Goal: Task Accomplishment & Management: Complete application form

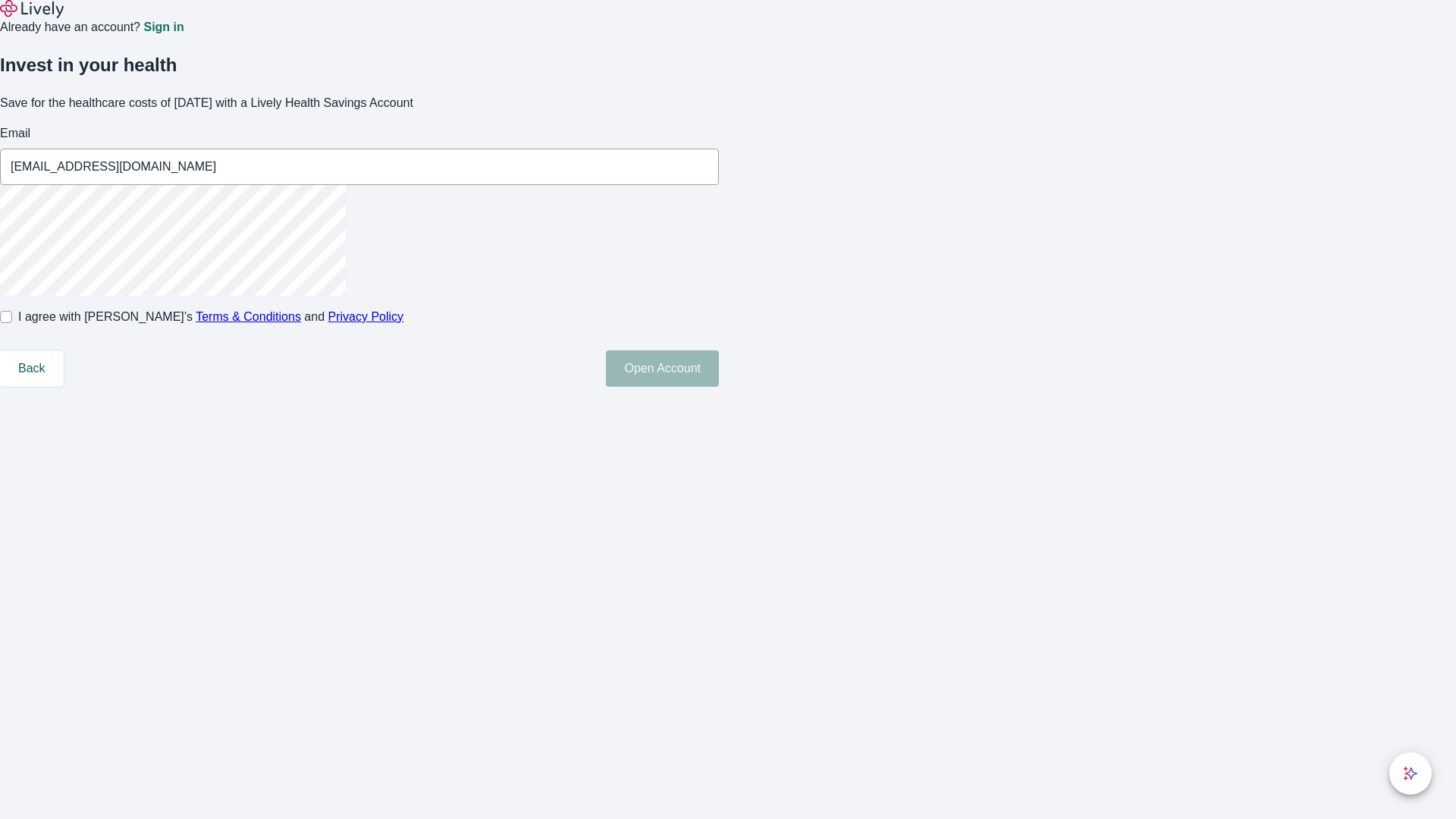
click at [12, 323] on input "I agree with Lively’s Terms & Conditions and Privacy Policy" at bounding box center [6, 317] width 12 height 12
checkbox input "true"
click at [719, 386] on button "Open Account" at bounding box center [662, 368] width 113 height 36
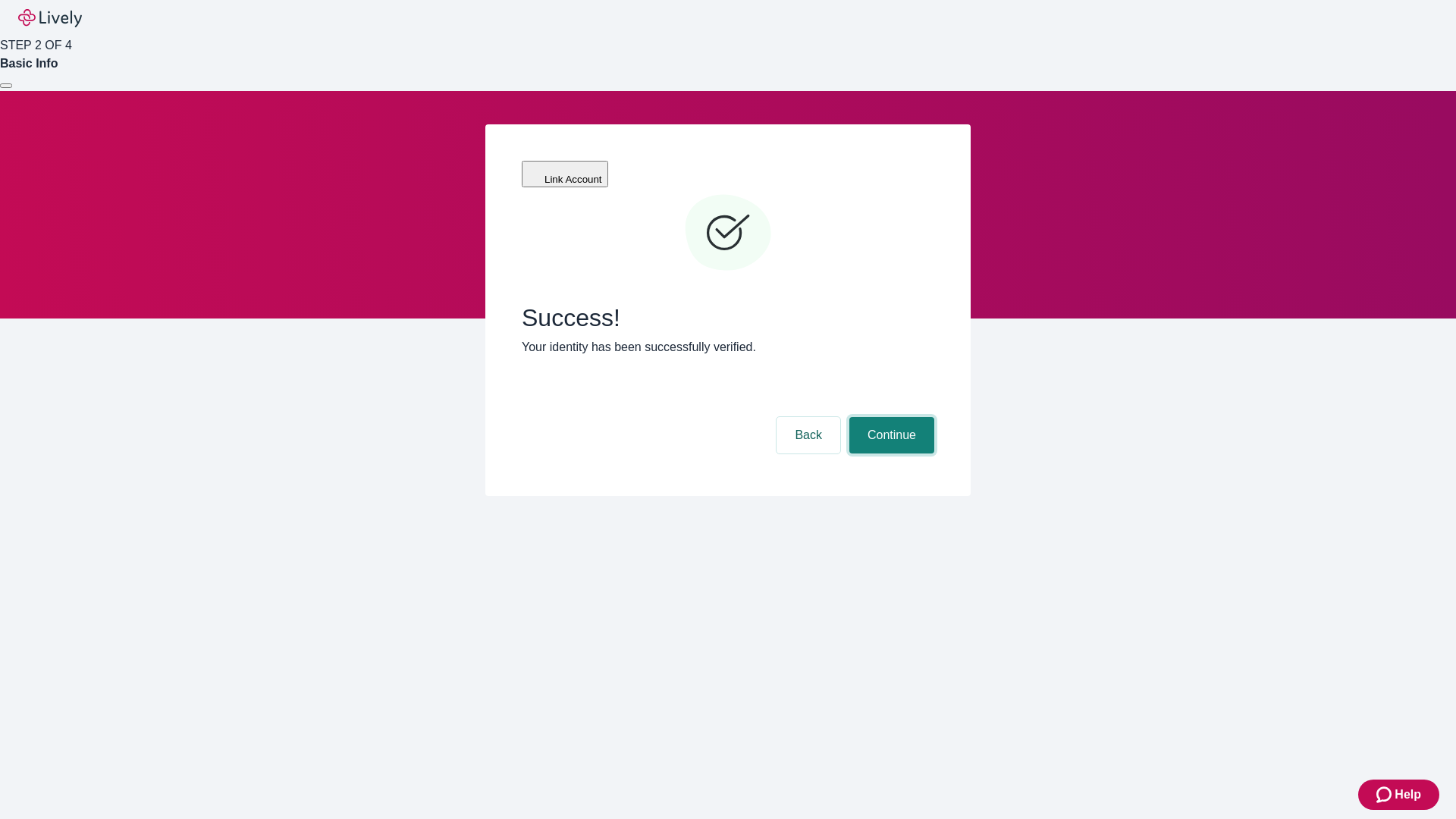
click at [890, 417] on button "Continue" at bounding box center [891, 435] width 85 height 36
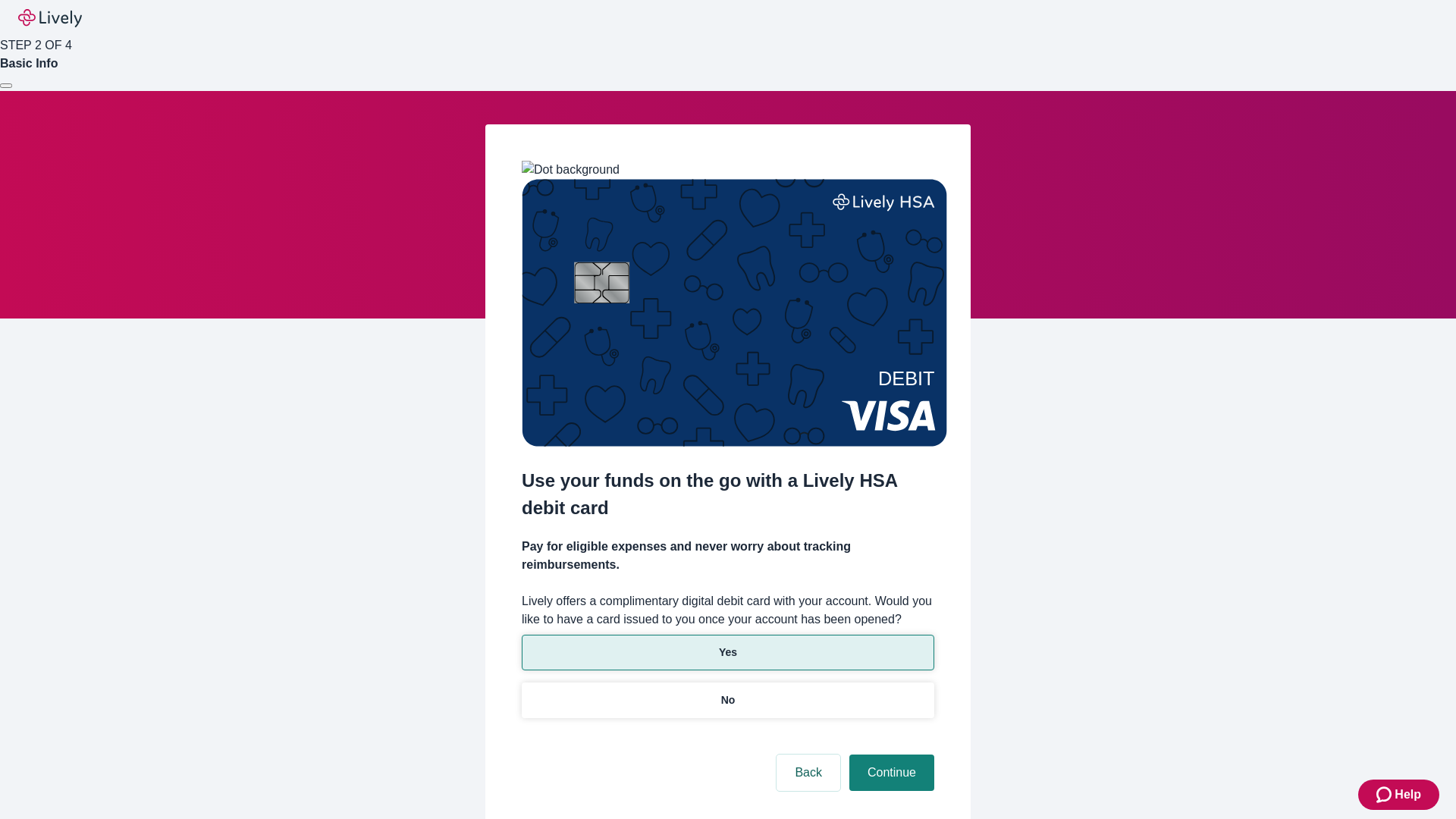
click at [727, 644] on p "Yes" at bounding box center [728, 652] width 18 height 16
click at [890, 755] on button "Continue" at bounding box center [891, 772] width 85 height 36
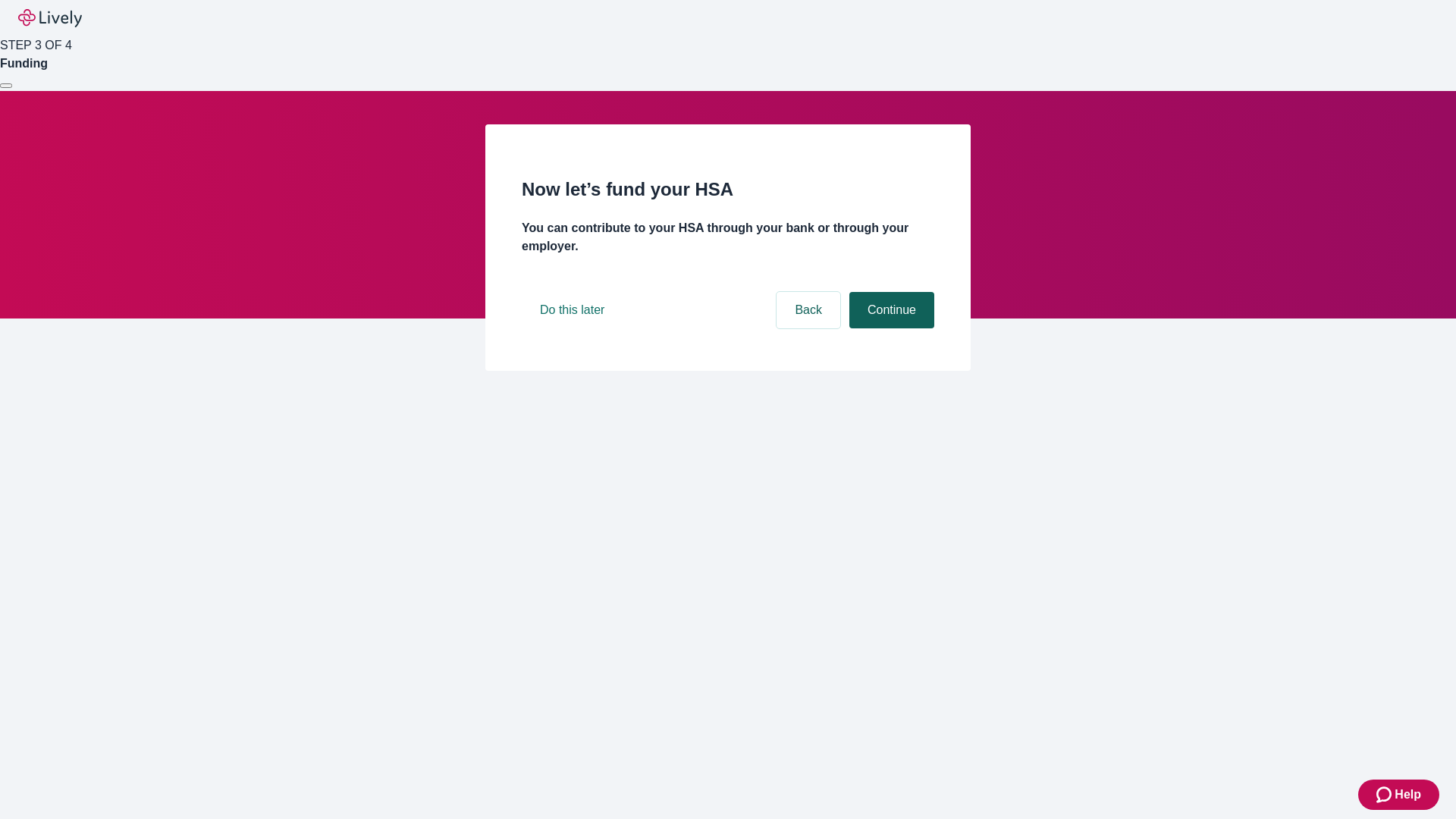
click at [890, 328] on button "Continue" at bounding box center [891, 310] width 85 height 36
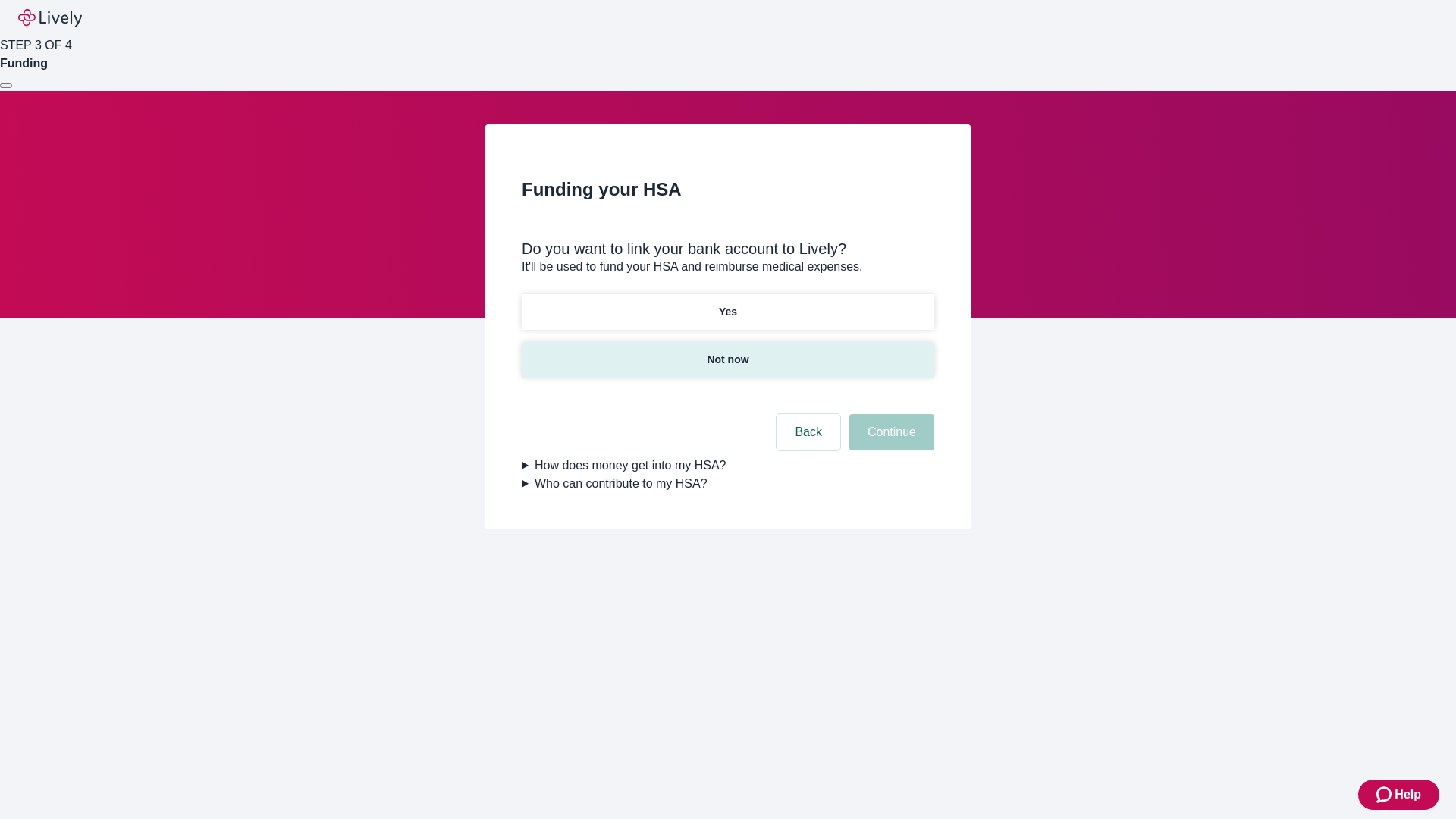
click at [727, 352] on p "Not now" at bounding box center [727, 360] width 41 height 16
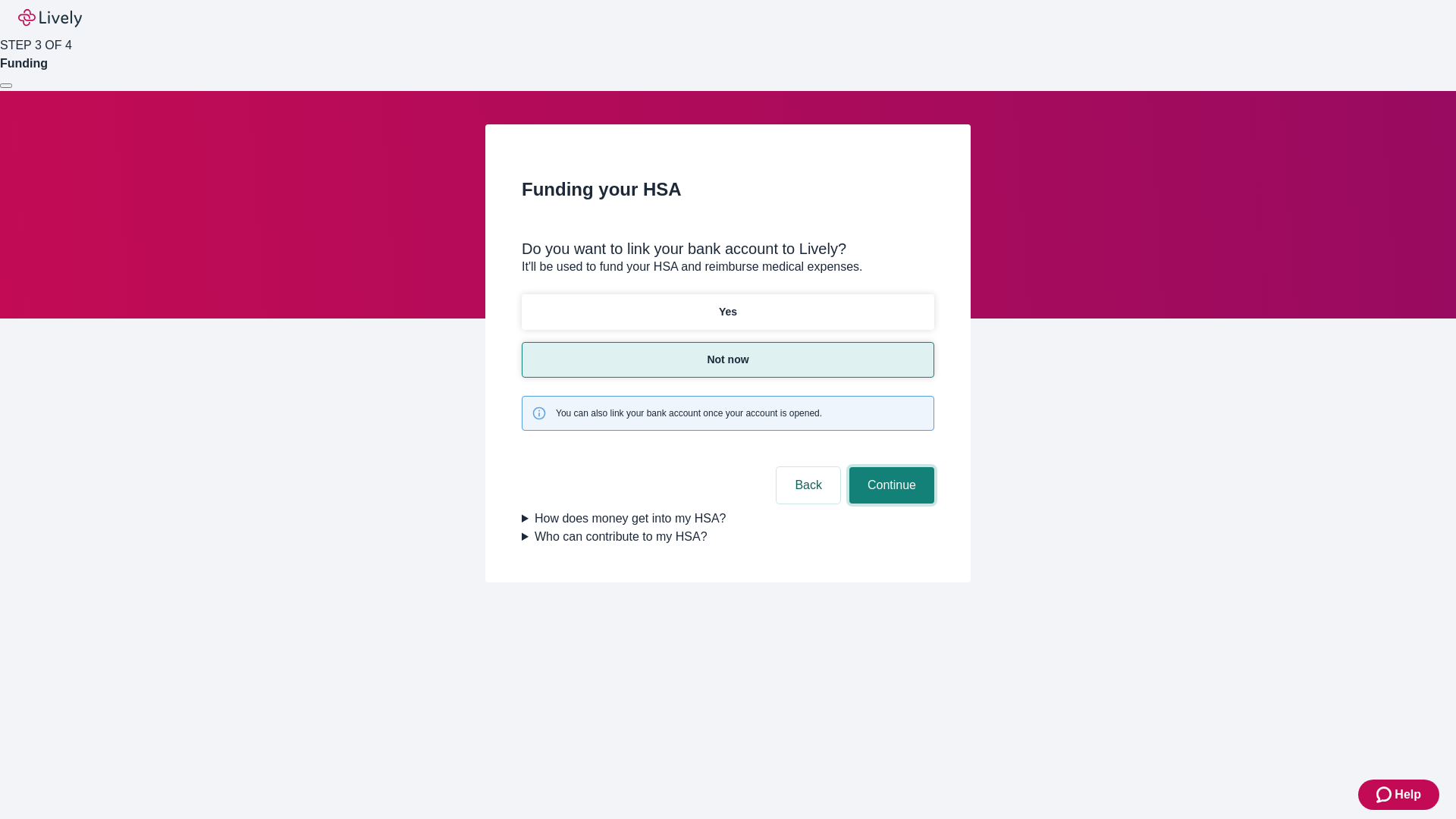
click at [890, 467] on button "Continue" at bounding box center [891, 485] width 85 height 36
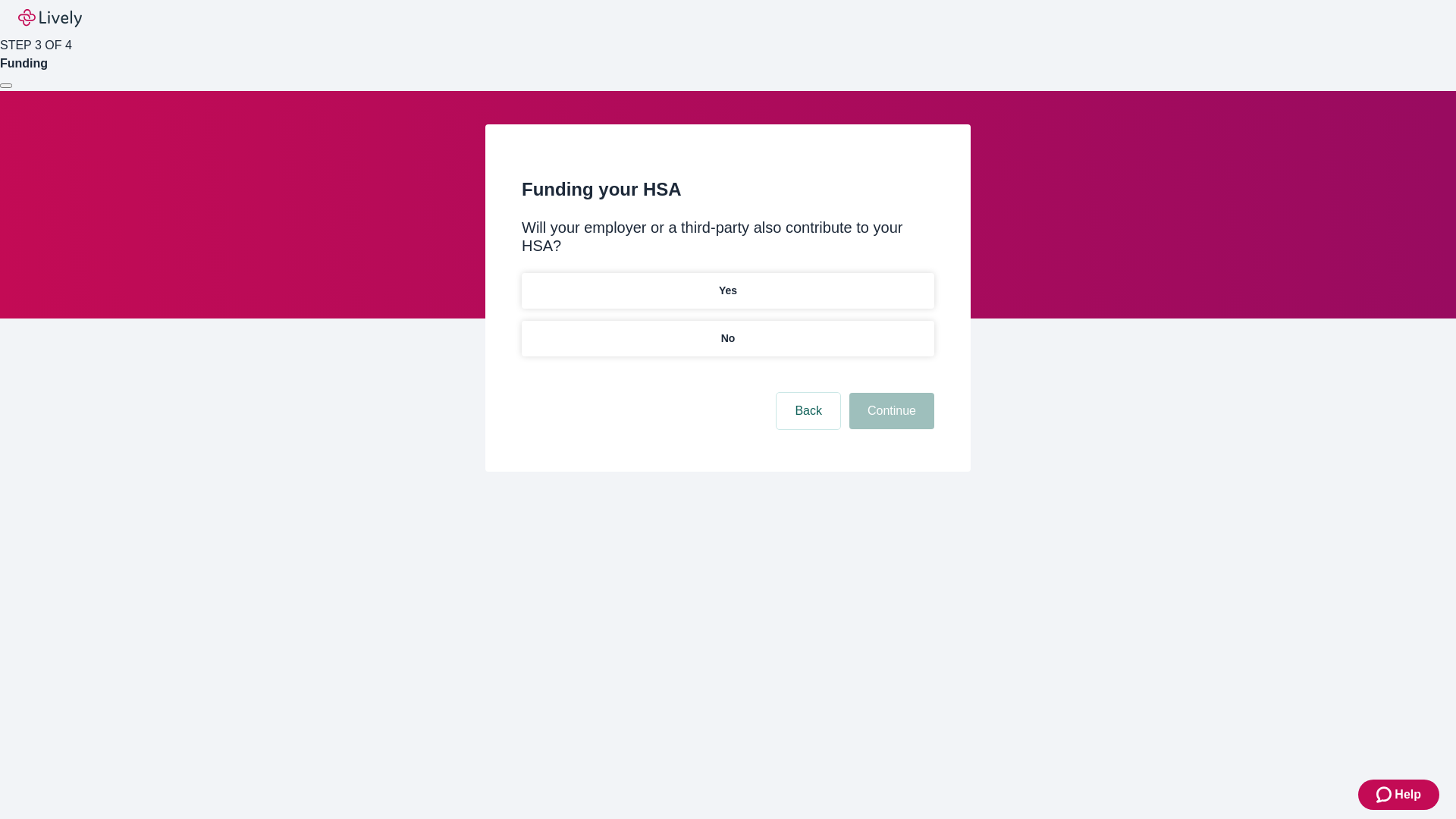
click at [727, 331] on p "No" at bounding box center [728, 338] width 15 height 16
click at [890, 393] on button "Continue" at bounding box center [891, 410] width 85 height 36
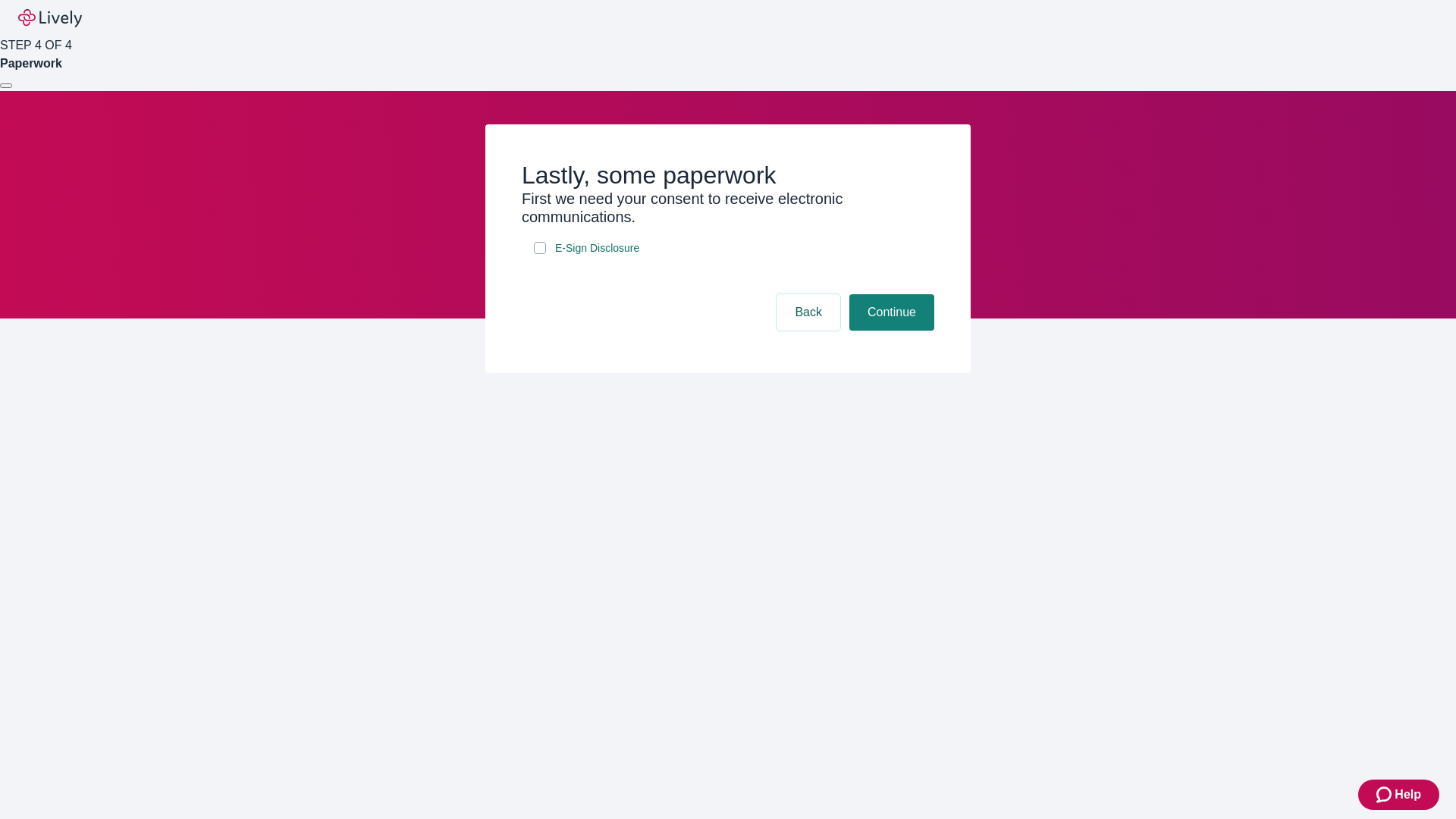
click at [540, 254] on input "E-Sign Disclosure" at bounding box center [540, 248] width 12 height 12
checkbox input "true"
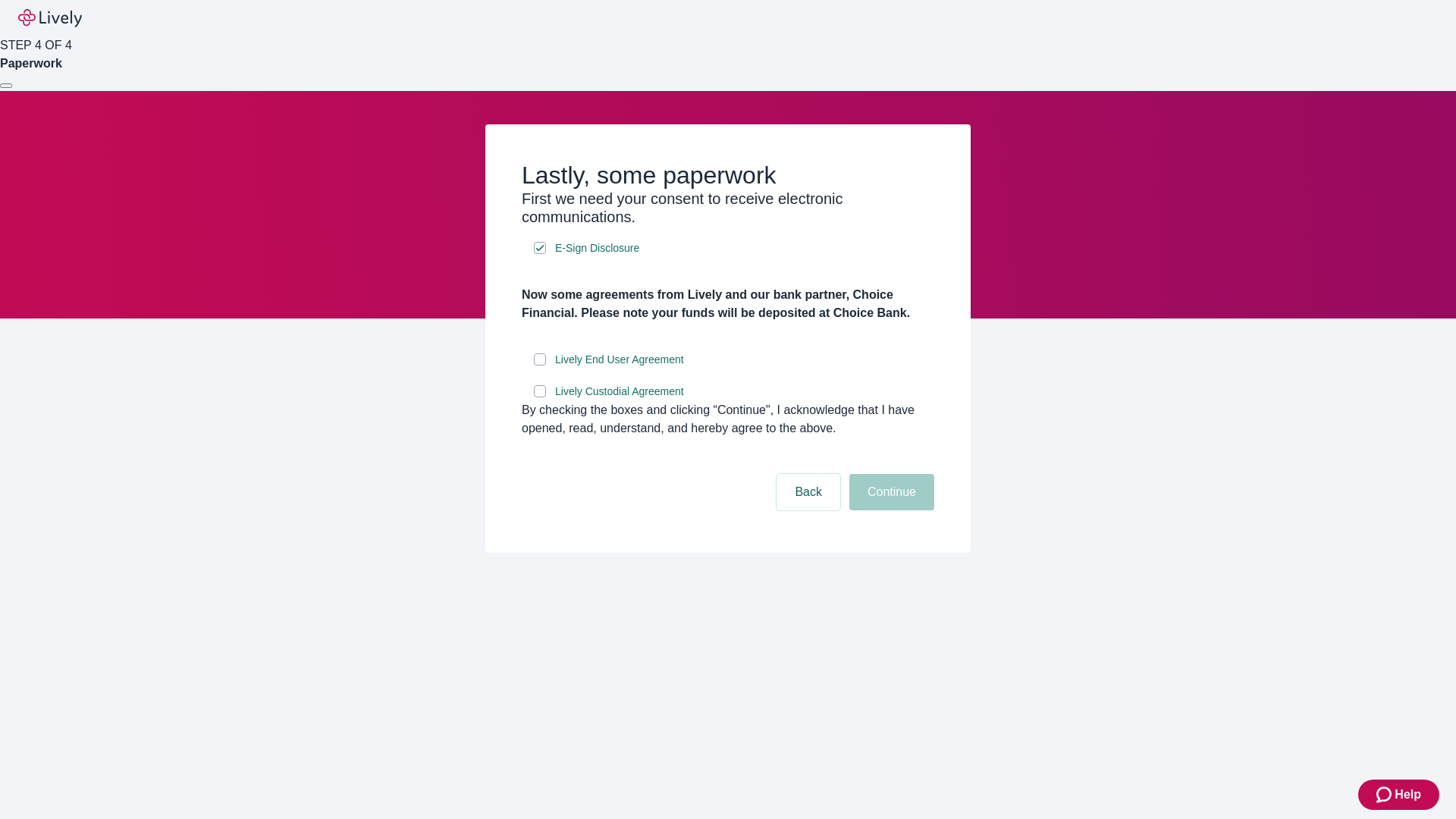
click at [540, 366] on input "Lively End User Agreement" at bounding box center [540, 360] width 12 height 12
checkbox input "true"
click at [540, 397] on input "Lively Custodial Agreement" at bounding box center [540, 391] width 12 height 12
checkbox input "true"
click at [890, 510] on button "Continue" at bounding box center [891, 492] width 85 height 36
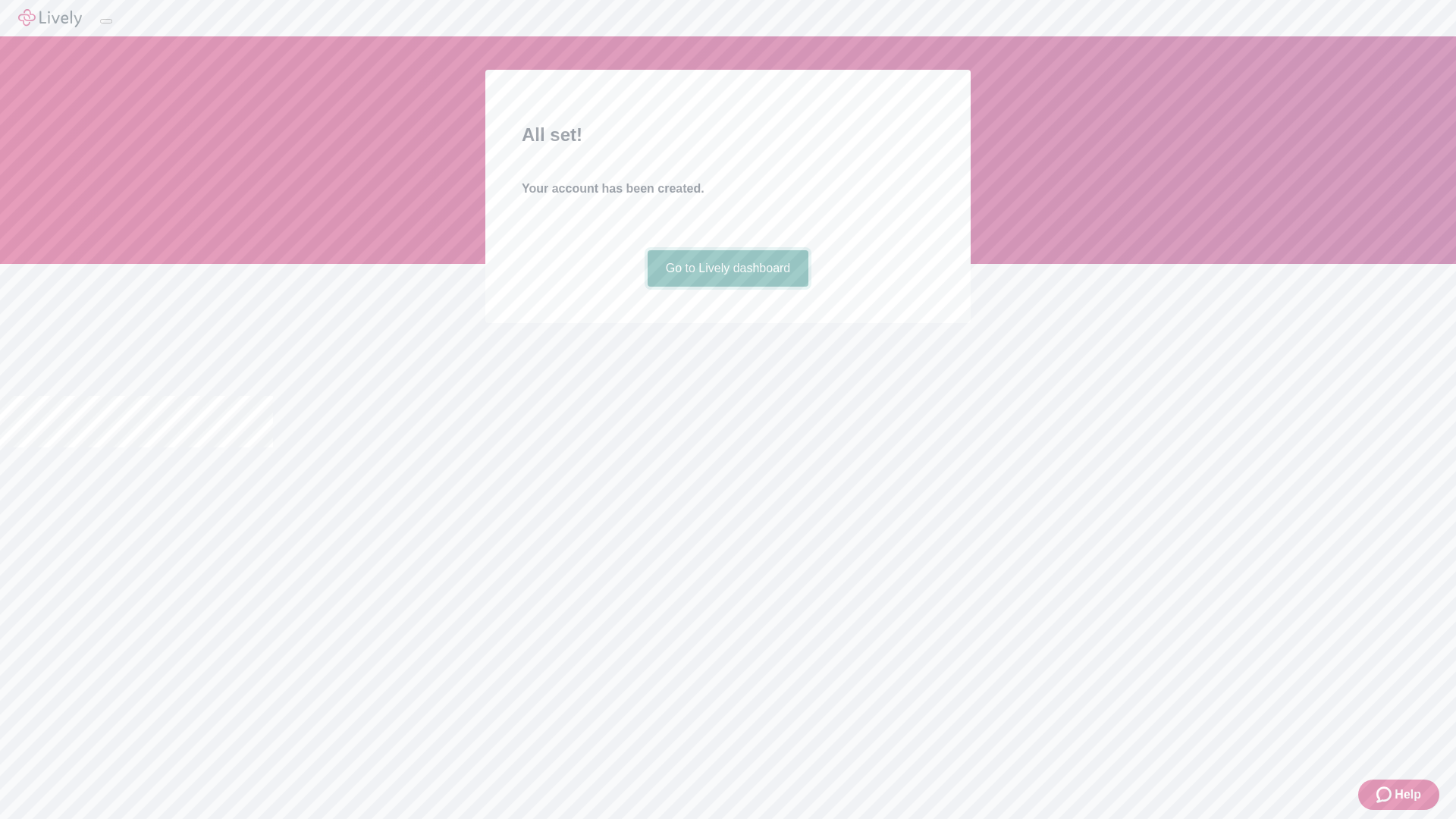
click at [727, 287] on link "Go to Lively dashboard" at bounding box center [728, 268] width 162 height 36
